Goal: Register for event/course

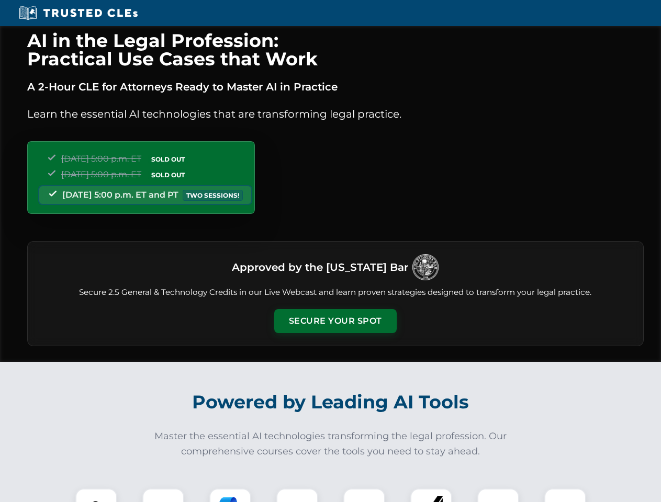
click at [335, 321] on button "Secure Your Spot" at bounding box center [335, 321] width 122 height 24
click at [96, 496] on img at bounding box center [96, 510] width 30 height 30
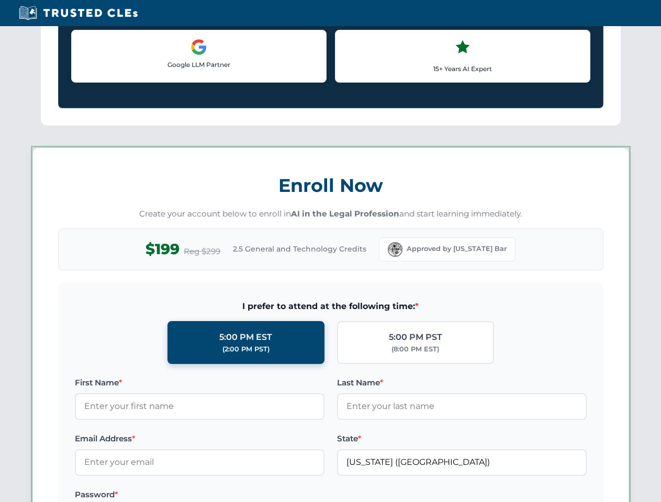
click at [230, 496] on label "Password *" at bounding box center [200, 495] width 250 height 13
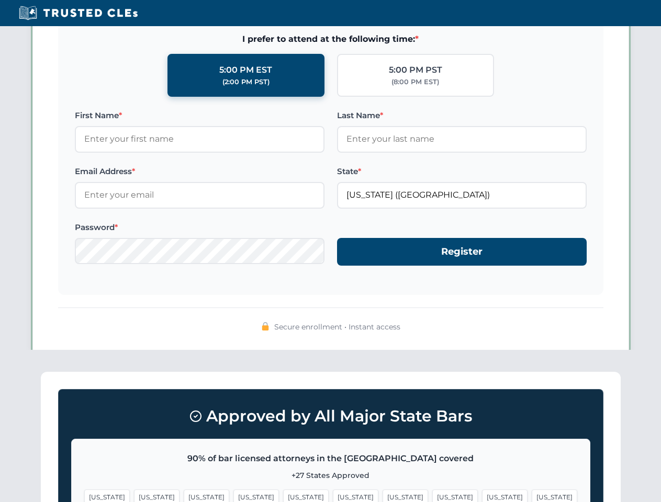
click at [482, 496] on span "[US_STATE]" at bounding box center [505, 497] width 46 height 15
